Goal: Information Seeking & Learning: Learn about a topic

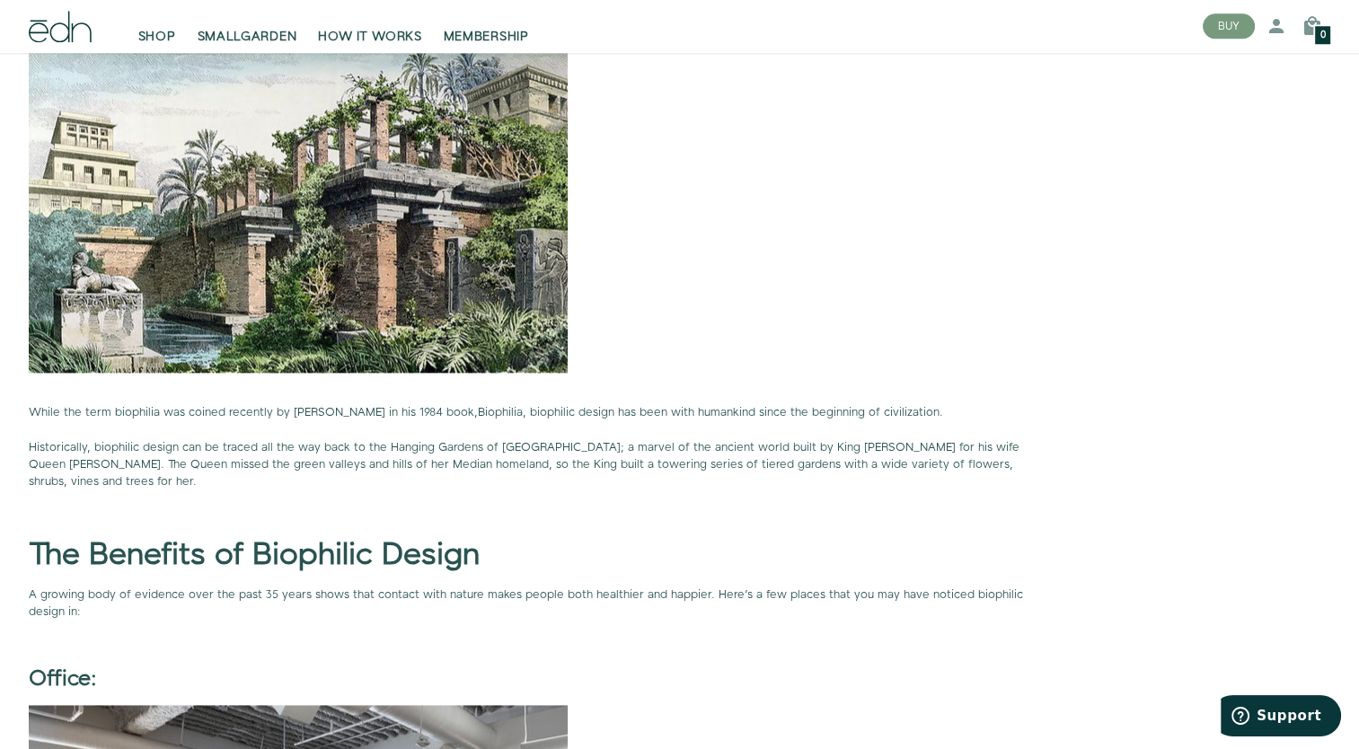
scroll to position [2246, 0]
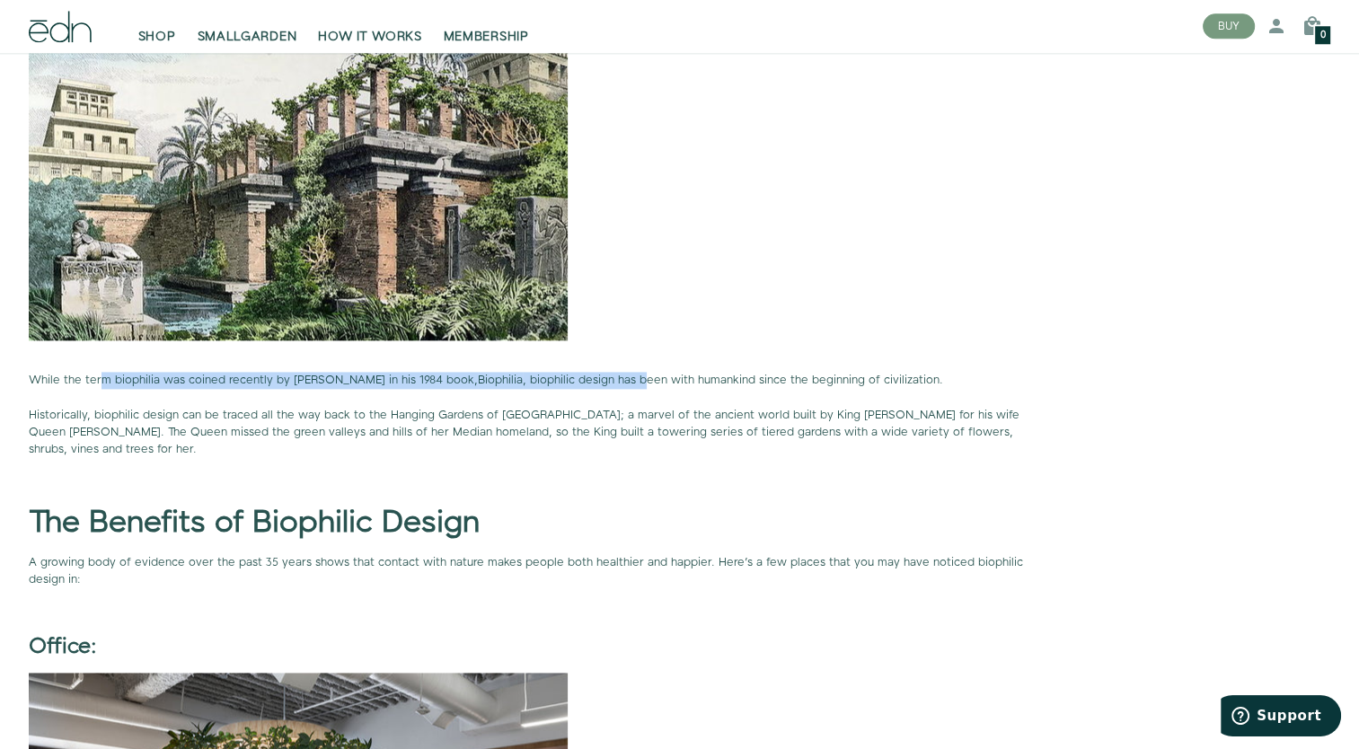
drag, startPoint x: 289, startPoint y: 378, endPoint x: 658, endPoint y: 376, distance: 368.4
click at [658, 376] on p "While the term biophilia was coined recently by [PERSON_NAME] in his 1984 book,…" at bounding box center [540, 415] width 1022 height 86
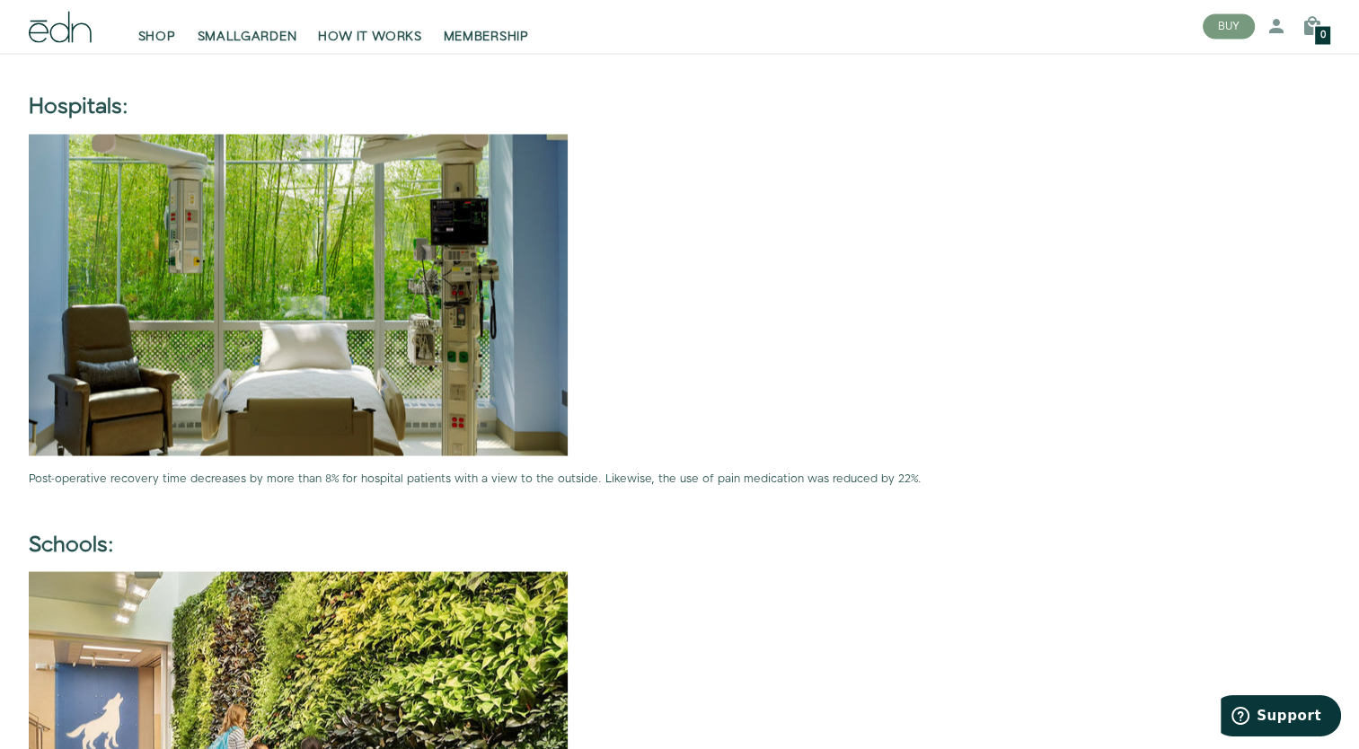
scroll to position [3235, 0]
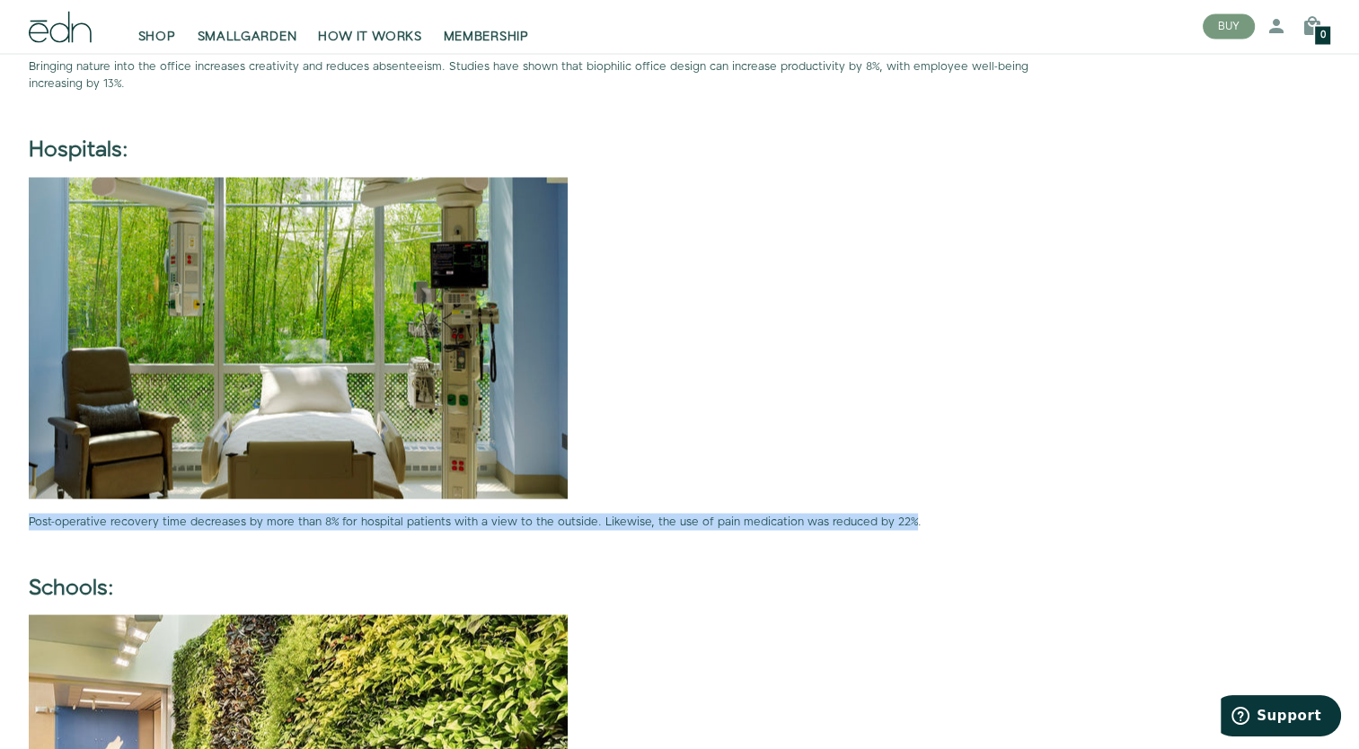
drag, startPoint x: 901, startPoint y: 502, endPoint x: 29, endPoint y: 500, distance: 872.5
click at [29, 513] on p "Post-operative recovery time decreases by more than 8% for hospital patients wi…" at bounding box center [540, 521] width 1022 height 17
copy p "Post-operative recovery time decreases by more than 8% for hospital patients wi…"
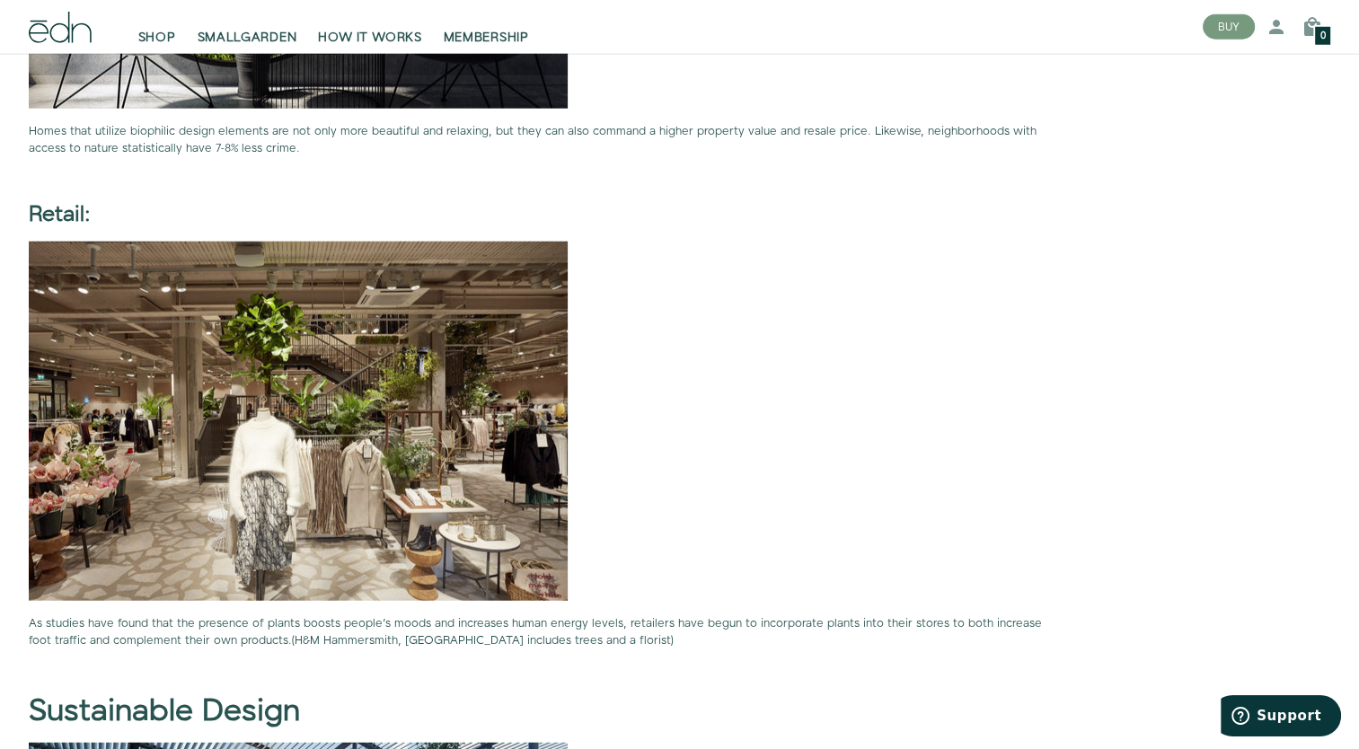
scroll to position [4672, 0]
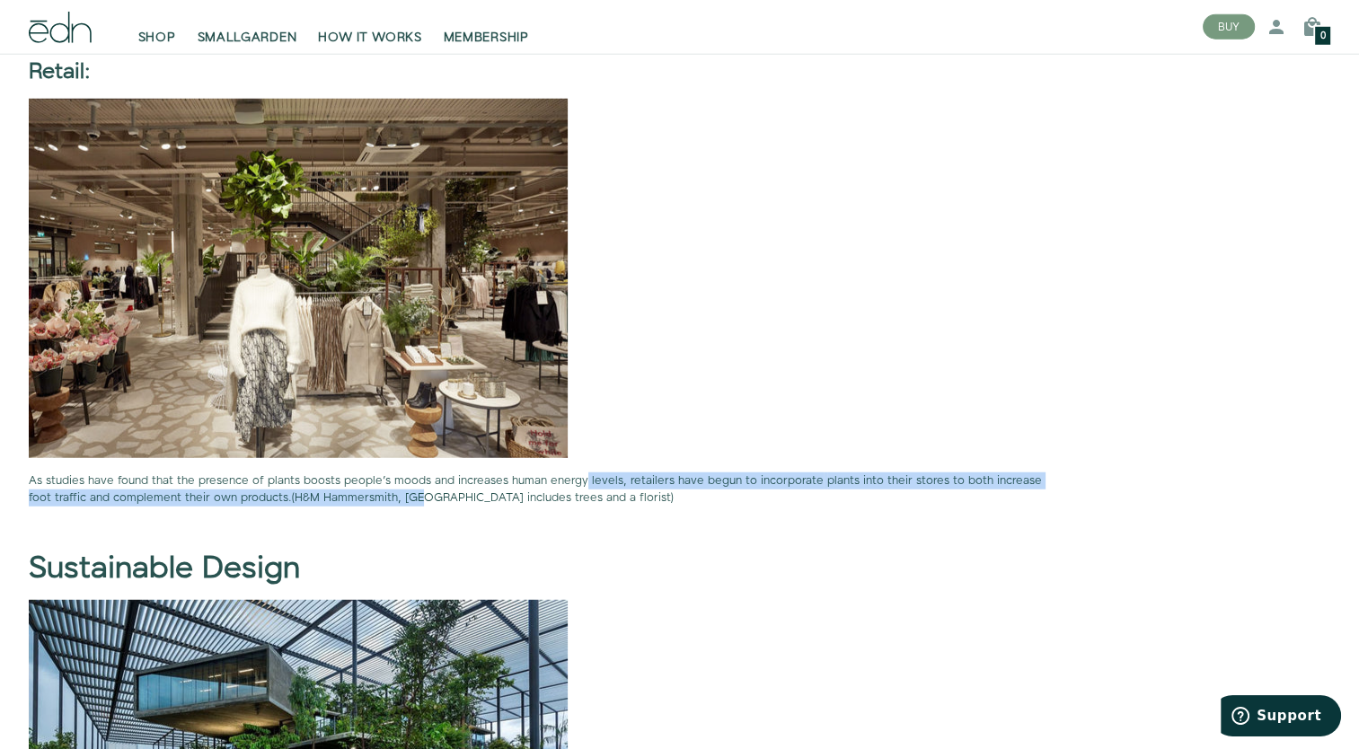
drag, startPoint x: 421, startPoint y: 473, endPoint x: 583, endPoint y: 462, distance: 163.0
click at [583, 473] on p "As studies have found that the presence of plants boosts people's moods and inc…" at bounding box center [540, 490] width 1022 height 34
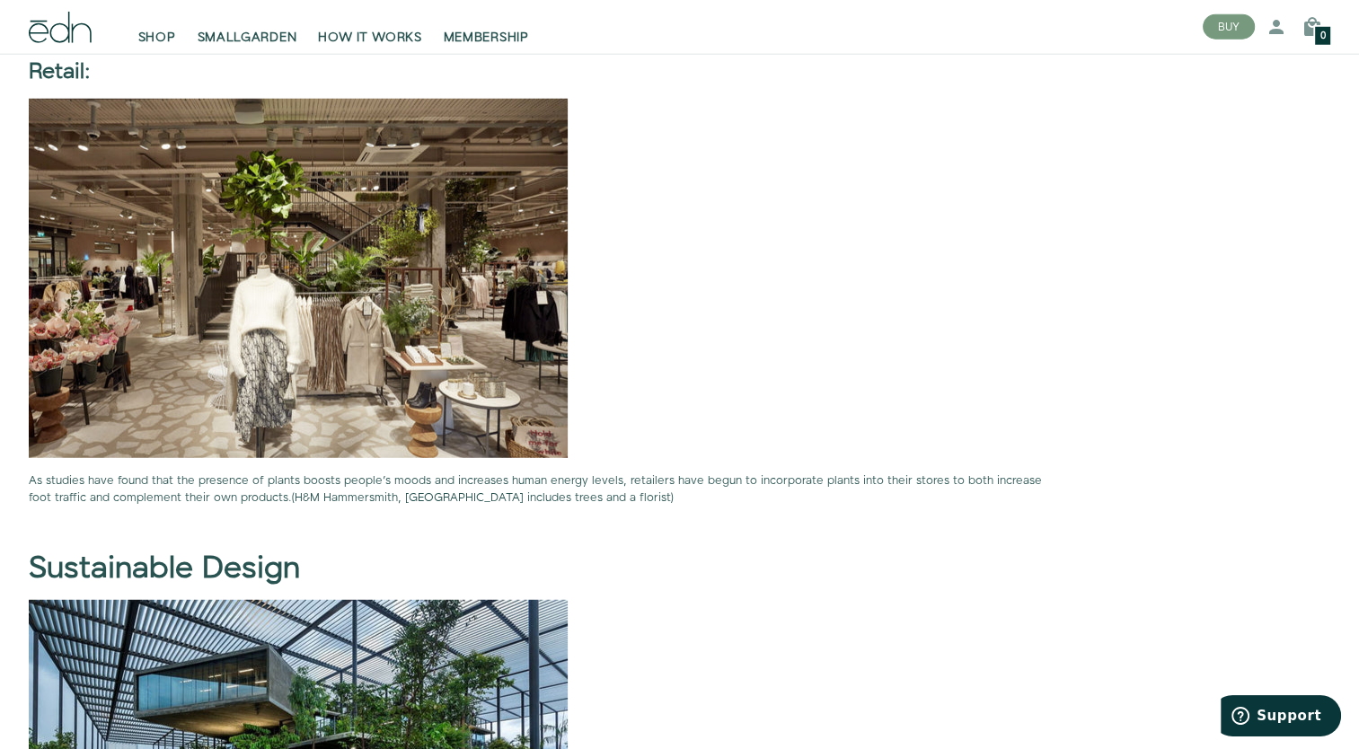
drag, startPoint x: 583, startPoint y: 462, endPoint x: 617, endPoint y: 491, distance: 44.6
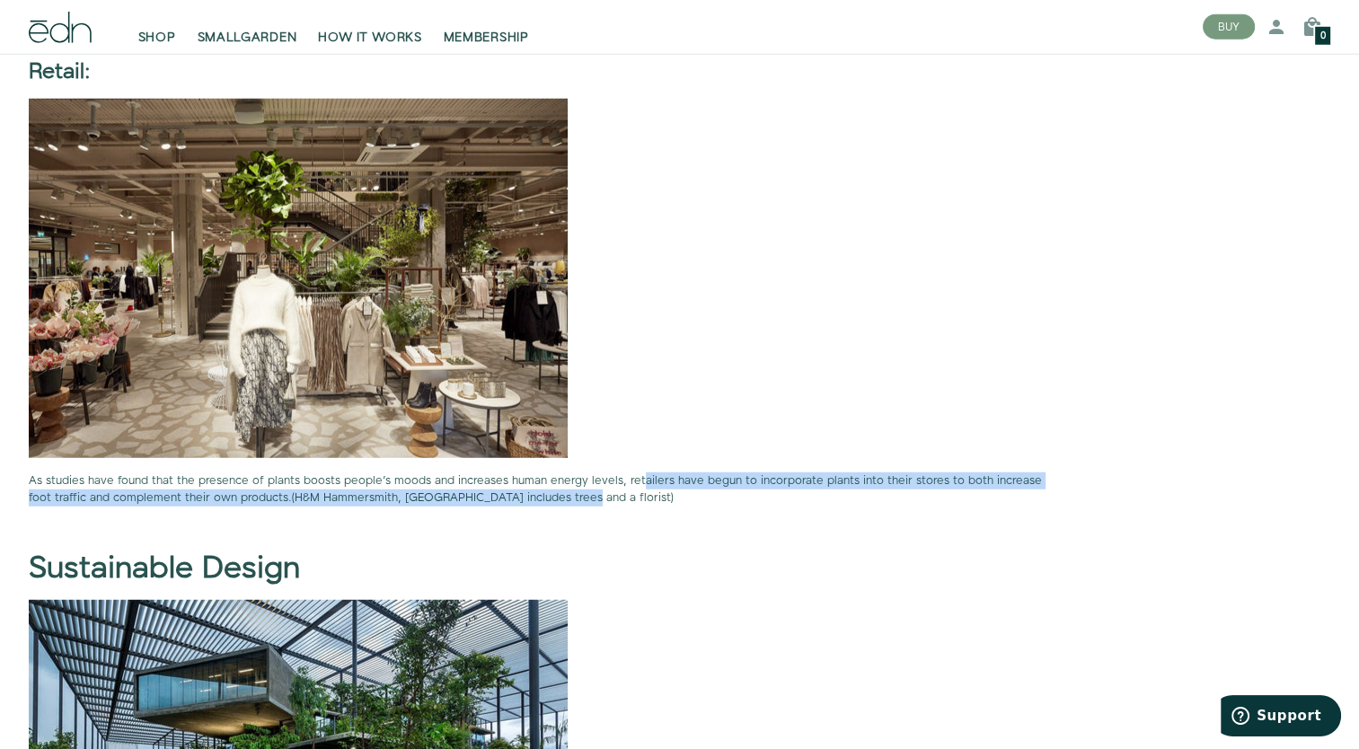
drag, startPoint x: 639, startPoint y: 465, endPoint x: 574, endPoint y: 487, distance: 68.5
click at [573, 487] on p "As studies have found that the presence of plants boosts people's moods and inc…" at bounding box center [540, 490] width 1022 height 34
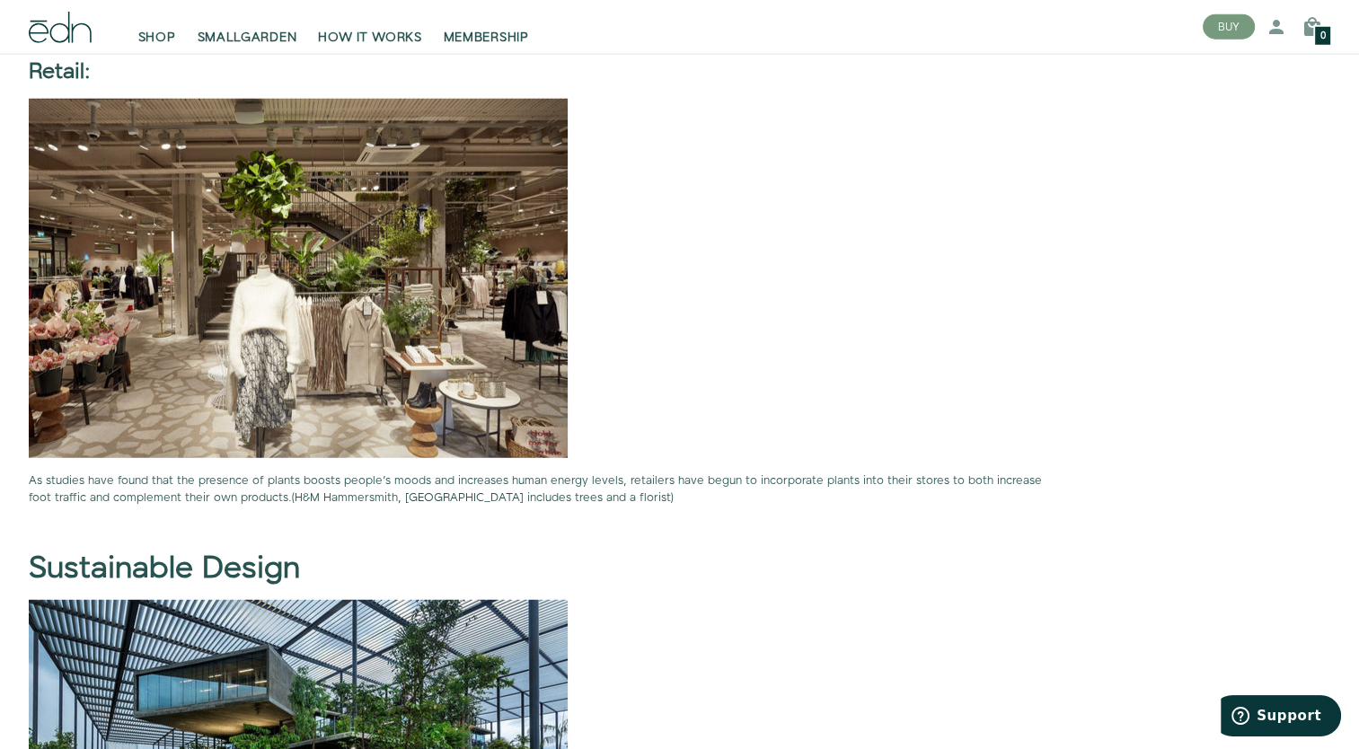
drag, startPoint x: 574, startPoint y: 487, endPoint x: 658, endPoint y: 504, distance: 85.3
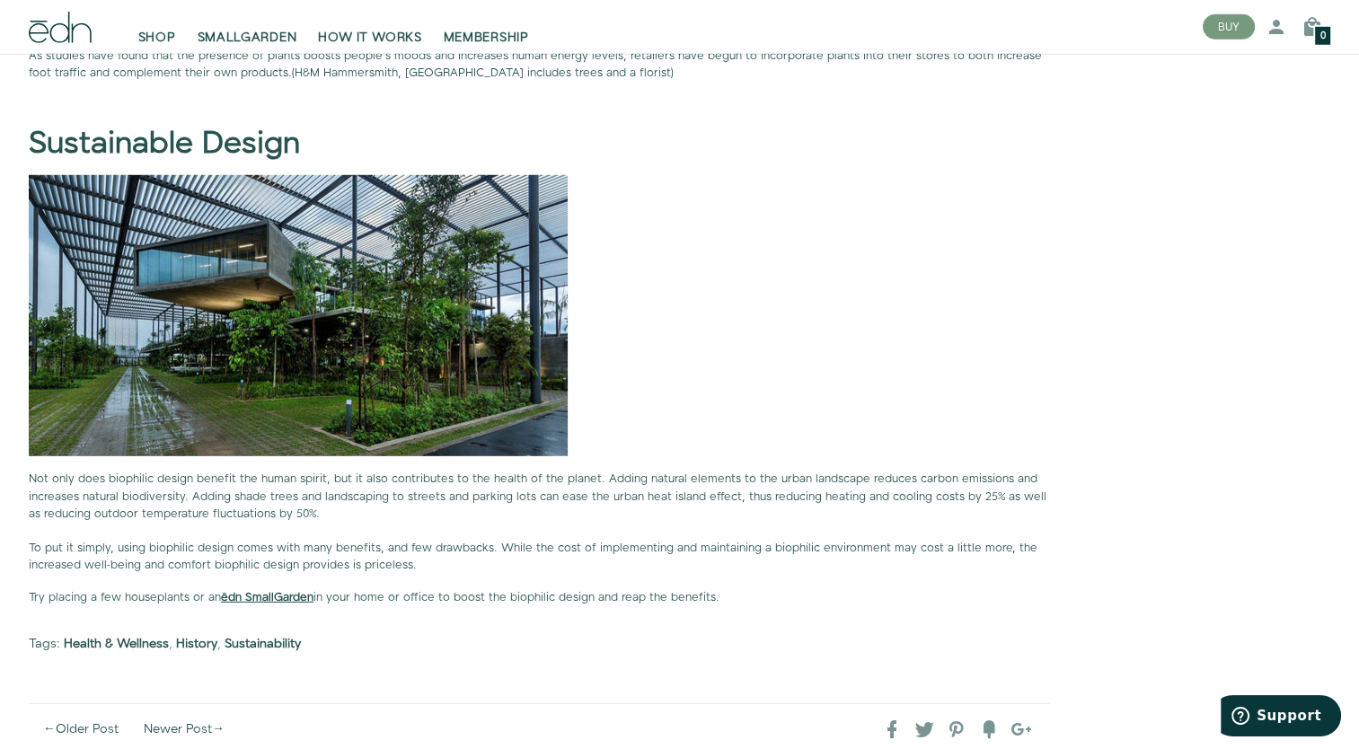
scroll to position [5122, 0]
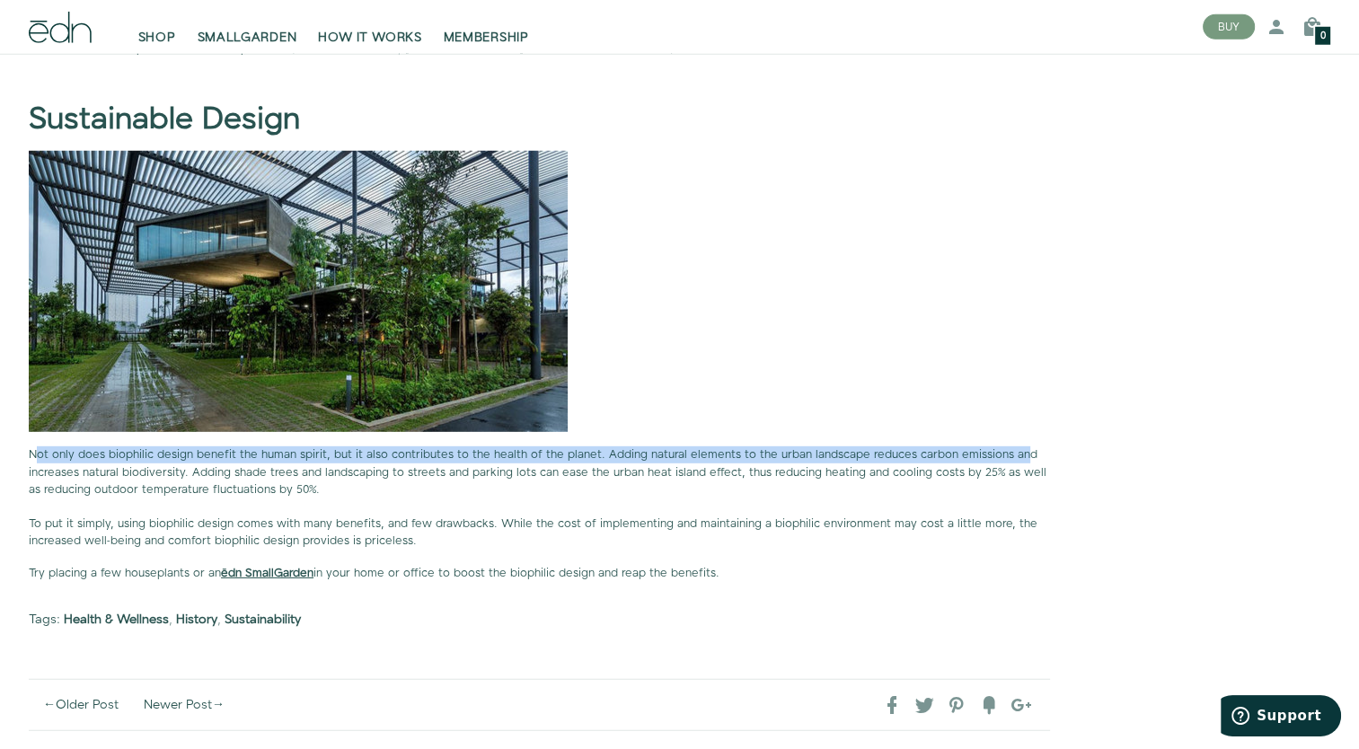
drag, startPoint x: 48, startPoint y: 445, endPoint x: 1020, endPoint y: 430, distance: 972.3
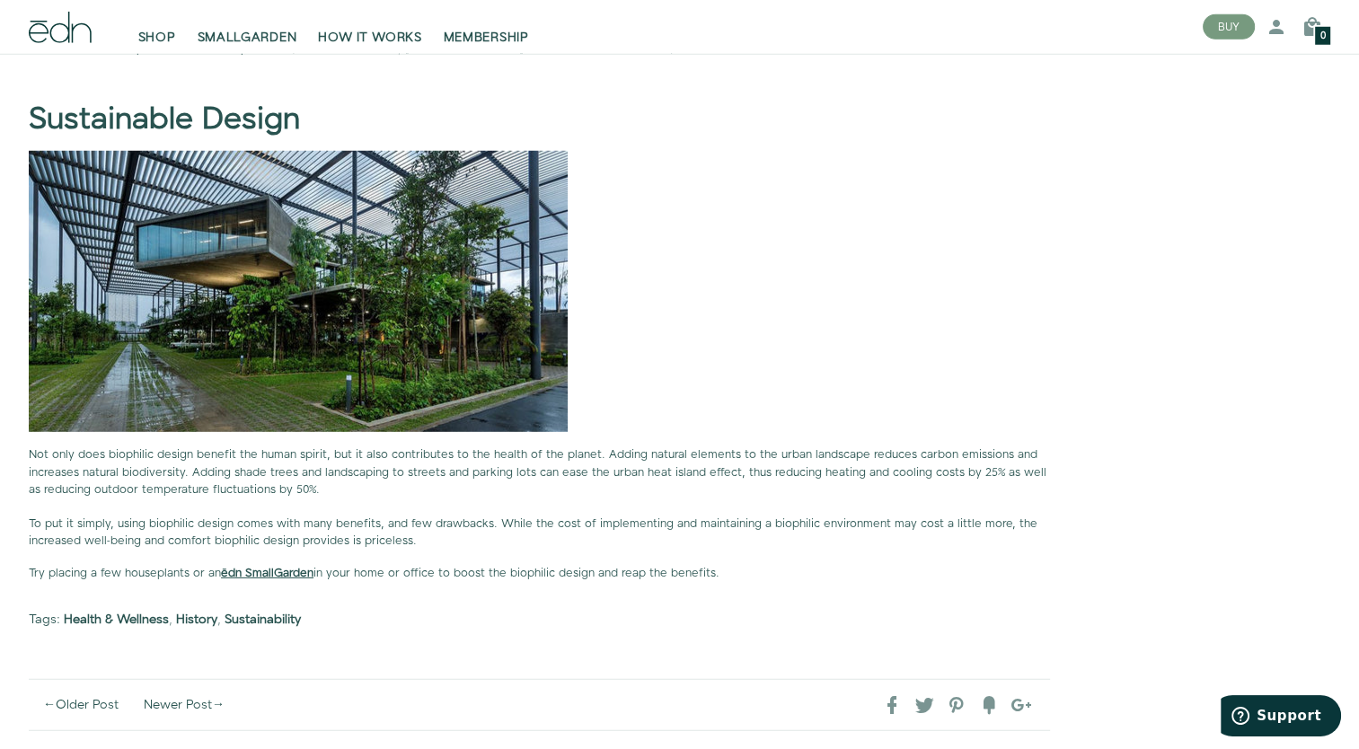
drag, startPoint x: 1020, startPoint y: 430, endPoint x: 943, endPoint y: 469, distance: 86.0
click at [943, 469] on p "Not only does biophilic design benefit the human spirit, but it also contribute…" at bounding box center [540, 498] width 1022 height 103
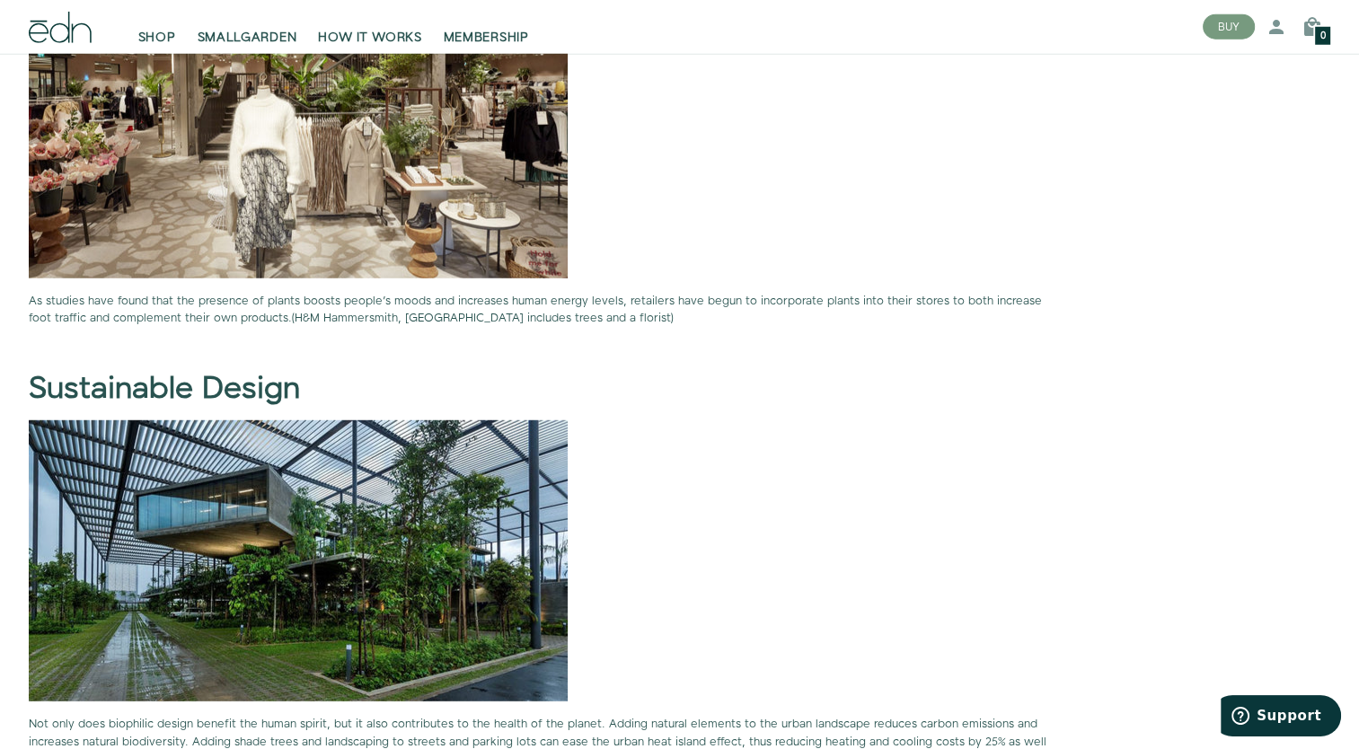
drag, startPoint x: 1129, startPoint y: 440, endPoint x: 1297, endPoint y: 519, distance: 185.7
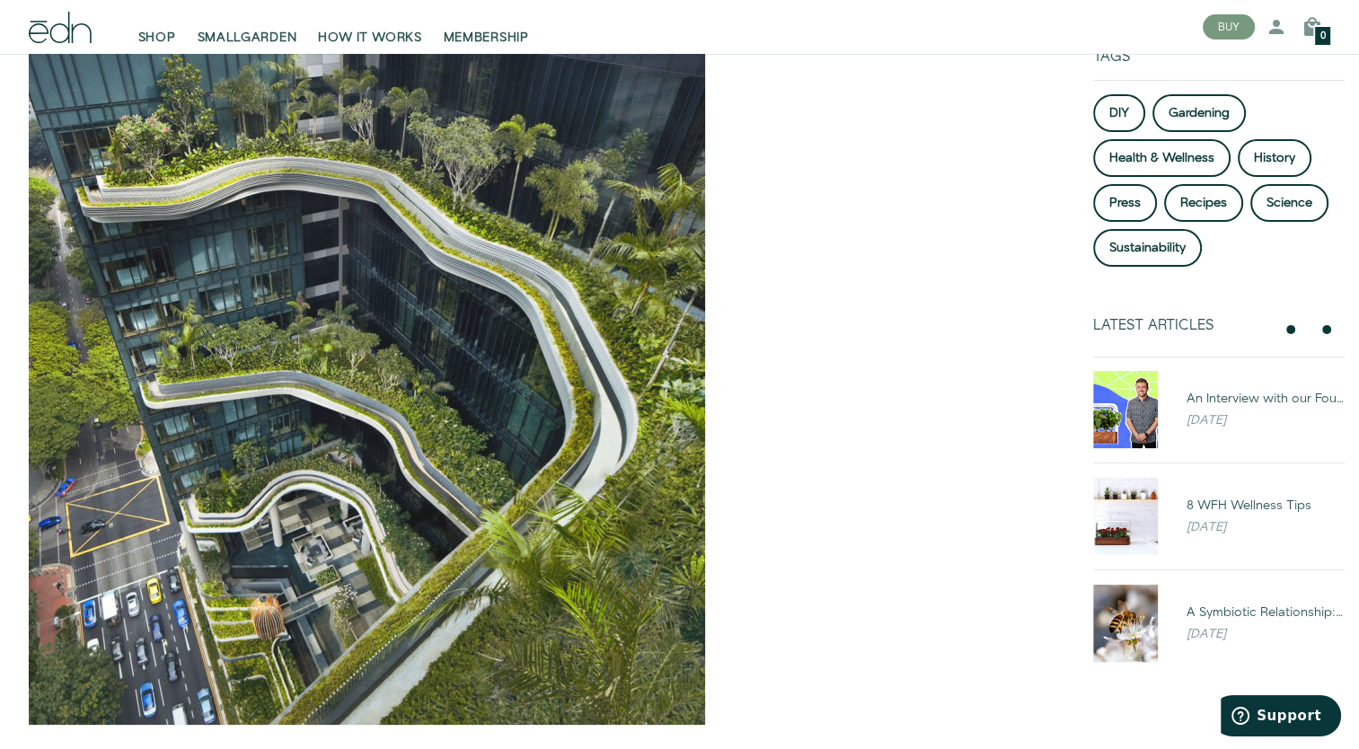
scroll to position [0, 0]
